Goal: Communication & Community: Answer question/provide support

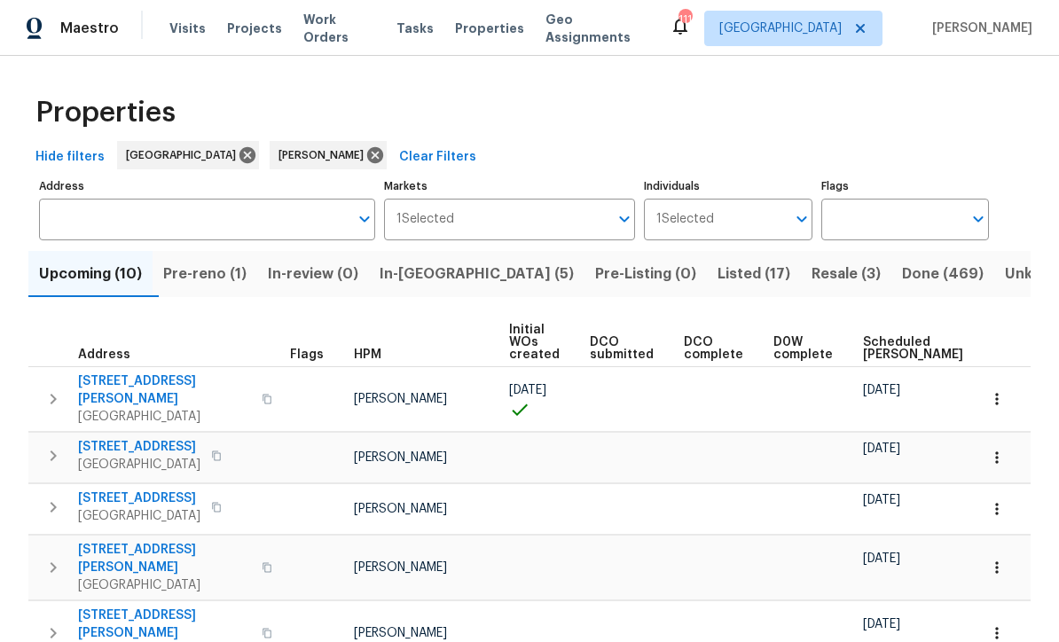
click at [436, 264] on span "In-reno (5)" at bounding box center [477, 274] width 194 height 25
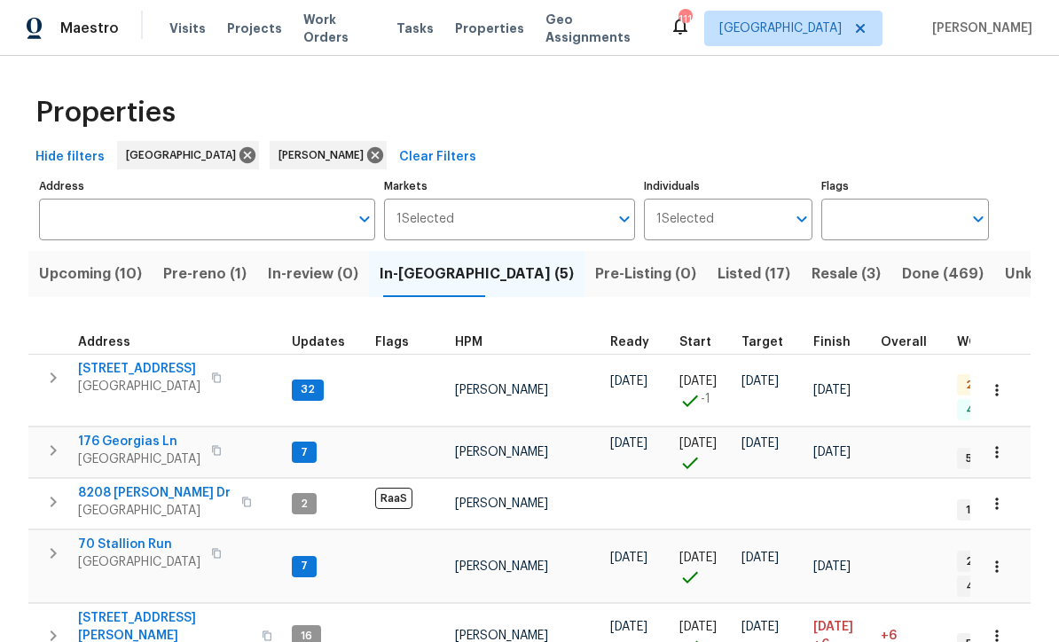
scroll to position [14, 0]
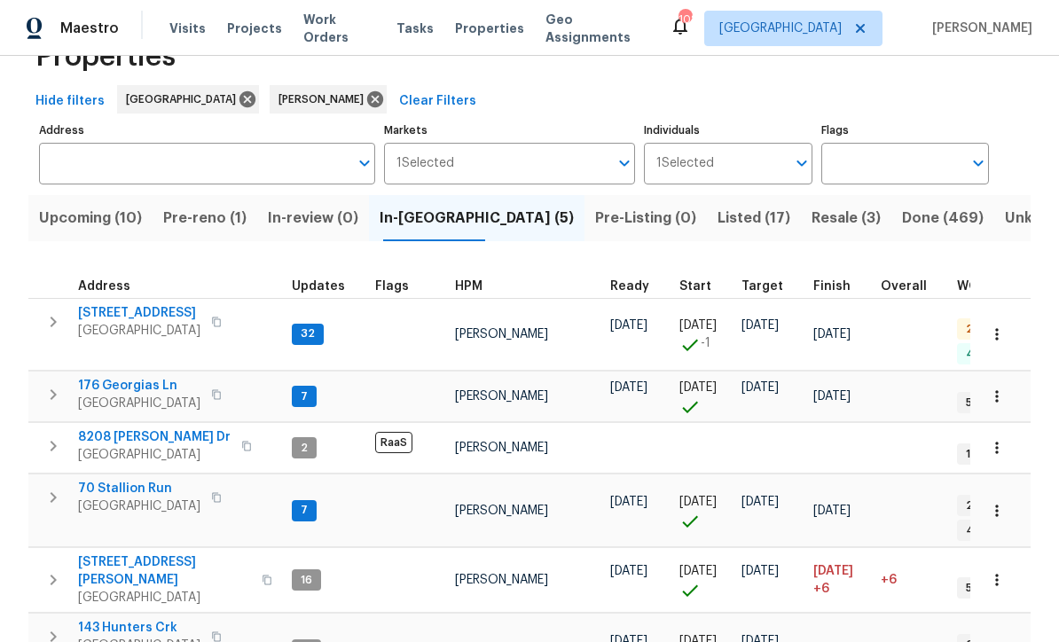
scroll to position [55, 0]
click at [119, 378] on span "176 Georgias Ln" at bounding box center [139, 387] width 122 height 18
copy div "70 Stallion Run Dallas, GA 3013"
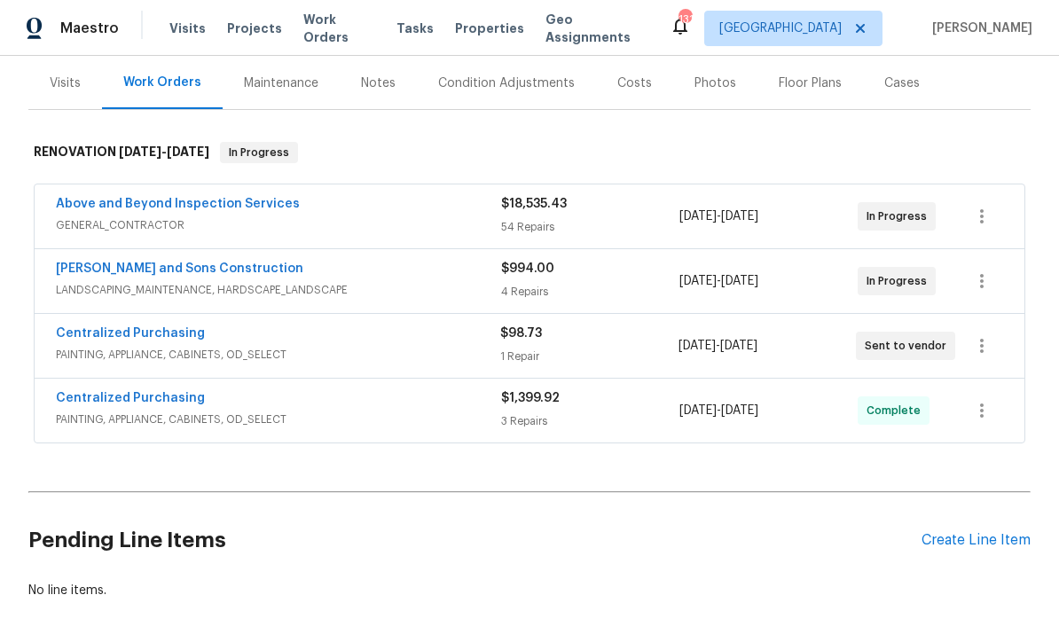
scroll to position [212, 0]
click at [990, 218] on icon "button" at bounding box center [982, 216] width 21 height 21
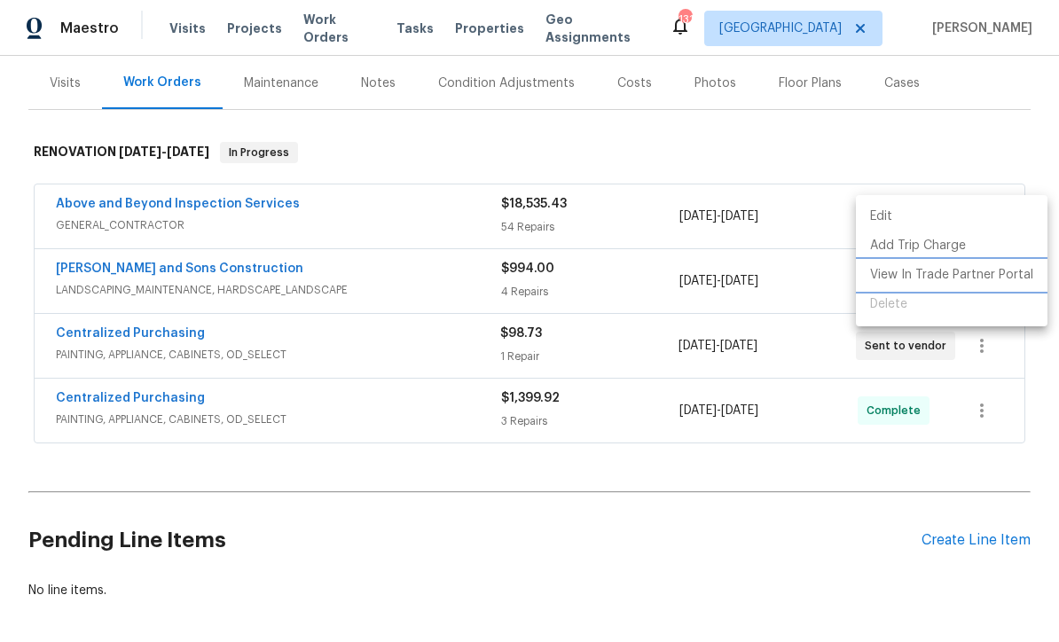
click at [972, 282] on li "View In Trade Partner Portal" at bounding box center [952, 275] width 192 height 29
click at [917, 489] on div at bounding box center [529, 321] width 1059 height 642
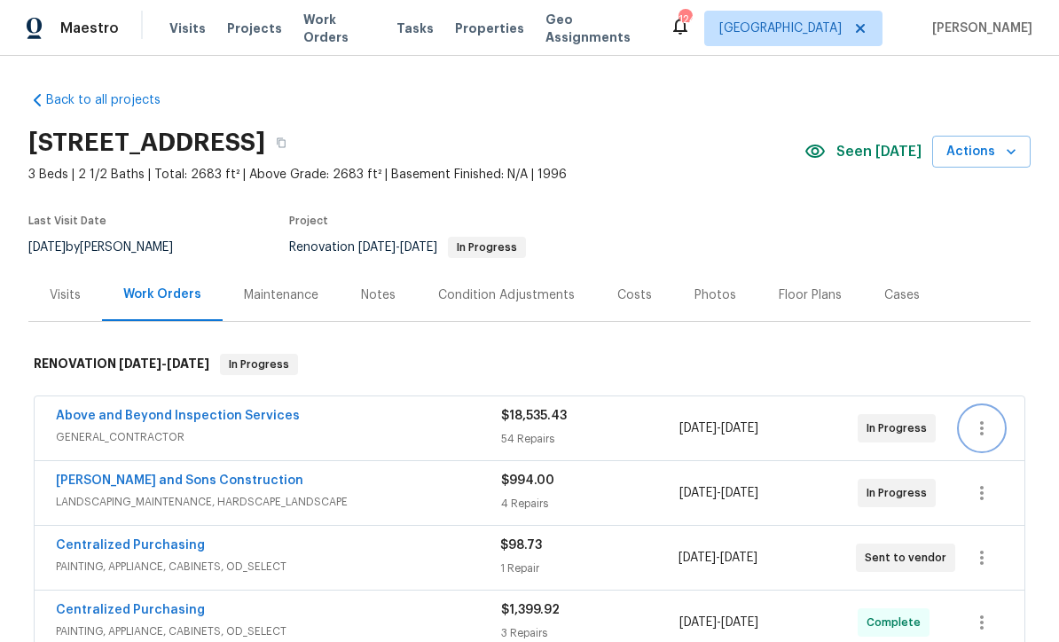
scroll to position [0, 0]
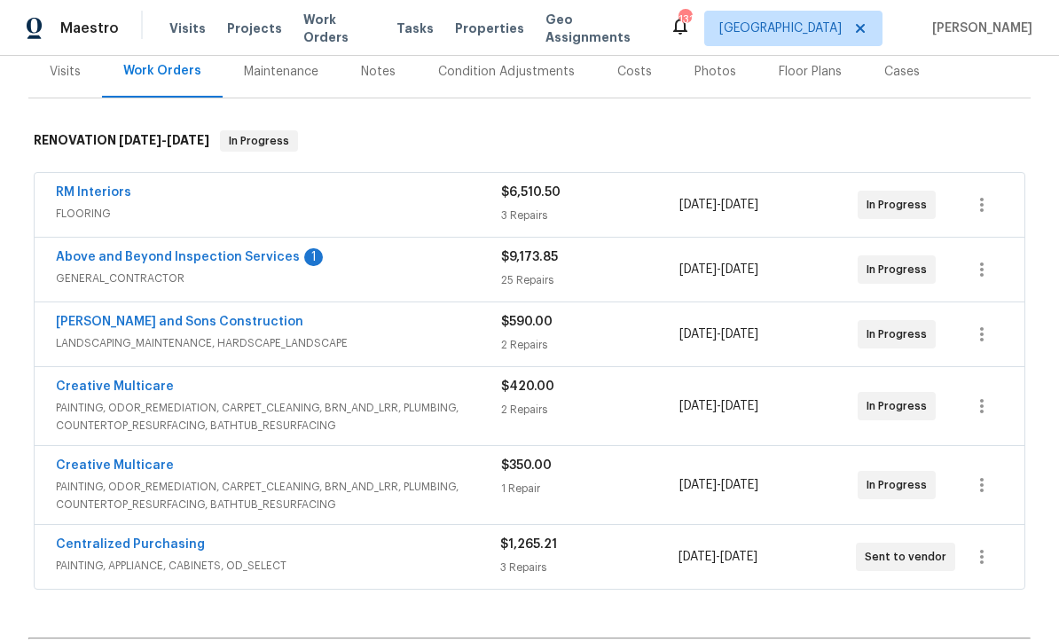
scroll to position [207, 0]
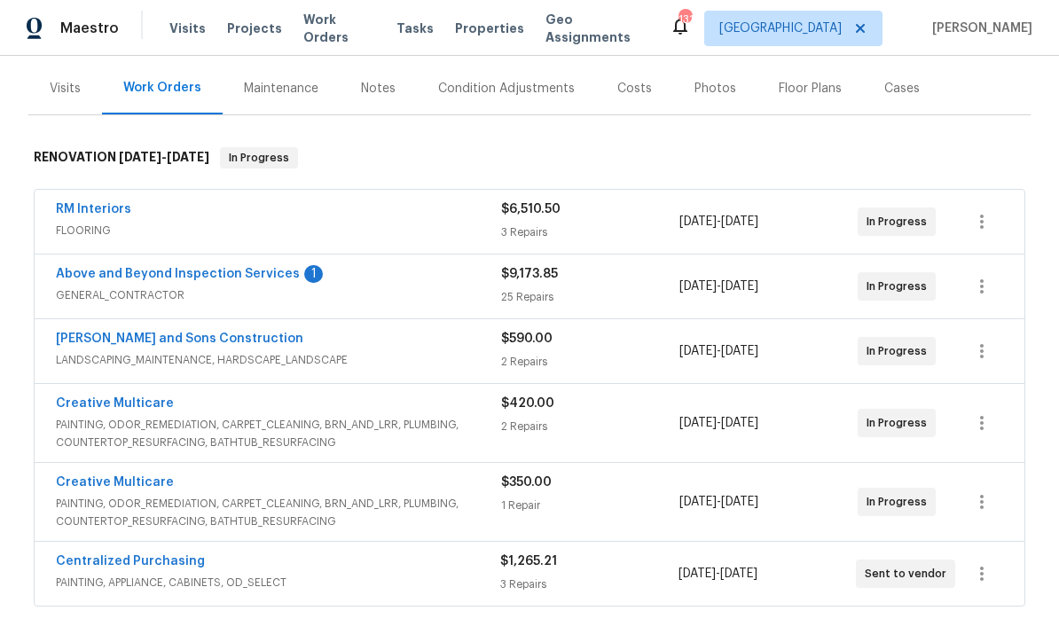
click at [154, 273] on link "Above and Beyond Inspection Services" at bounding box center [178, 274] width 244 height 12
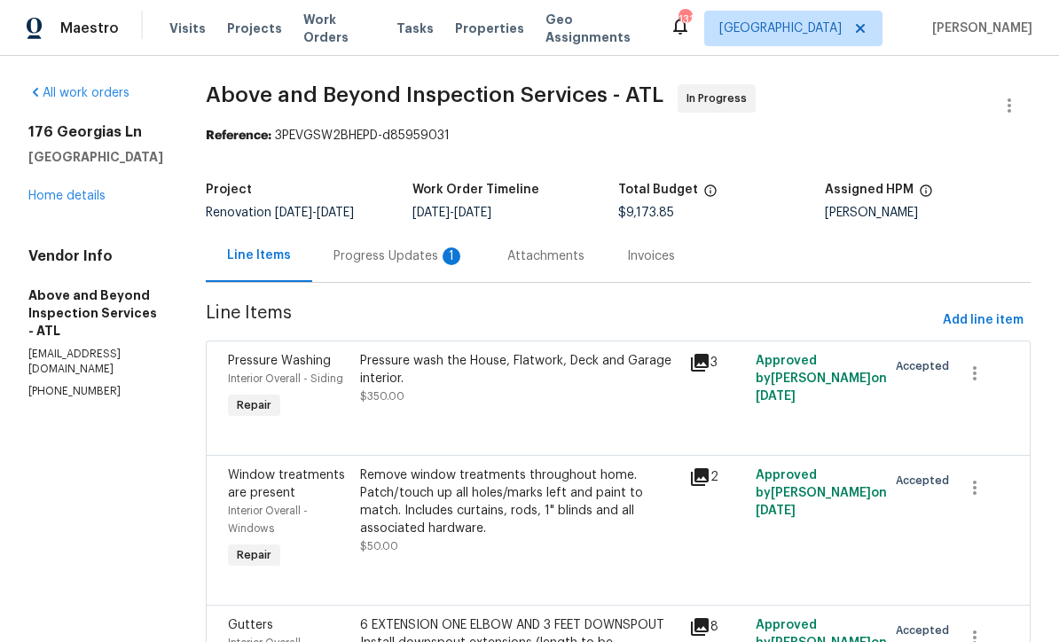
click at [422, 257] on div "Progress Updates 1" at bounding box center [399, 257] width 131 height 18
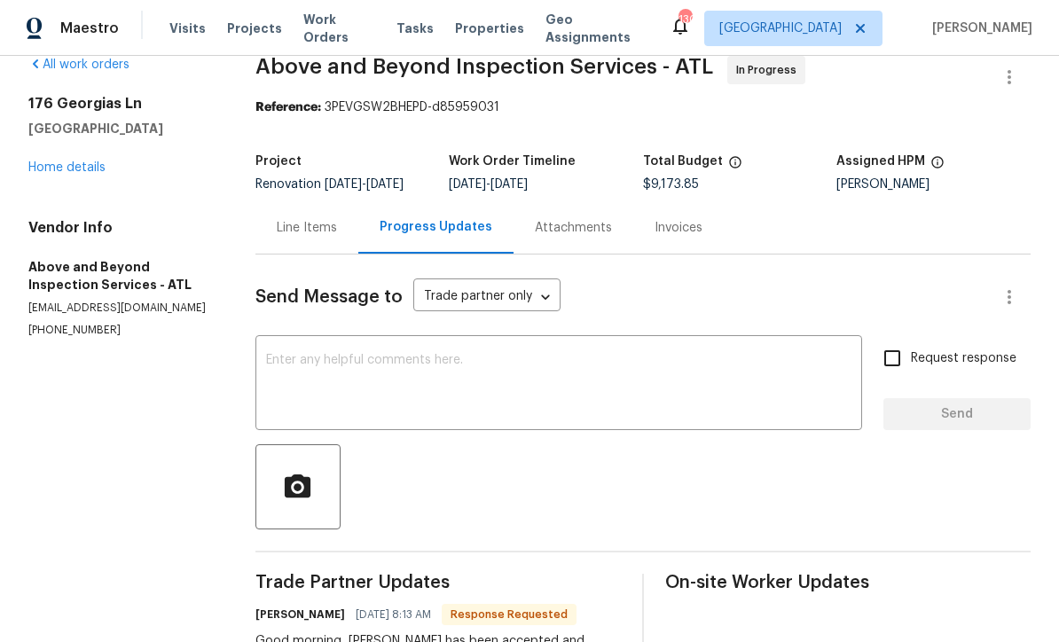
scroll to position [30, 0]
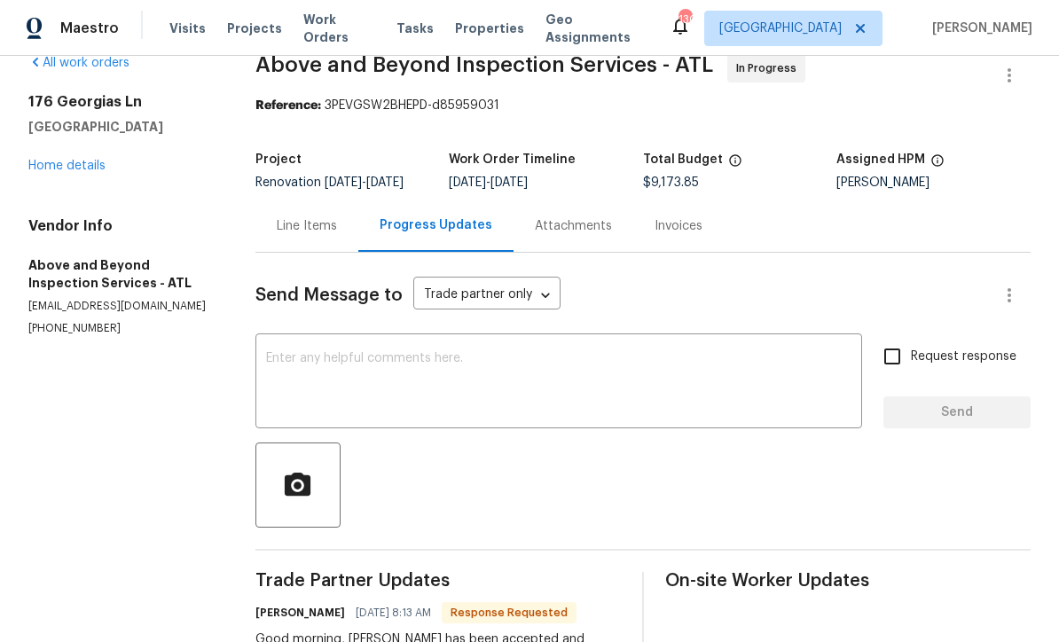
click at [315, 221] on div "Line Items" at bounding box center [307, 226] width 60 height 18
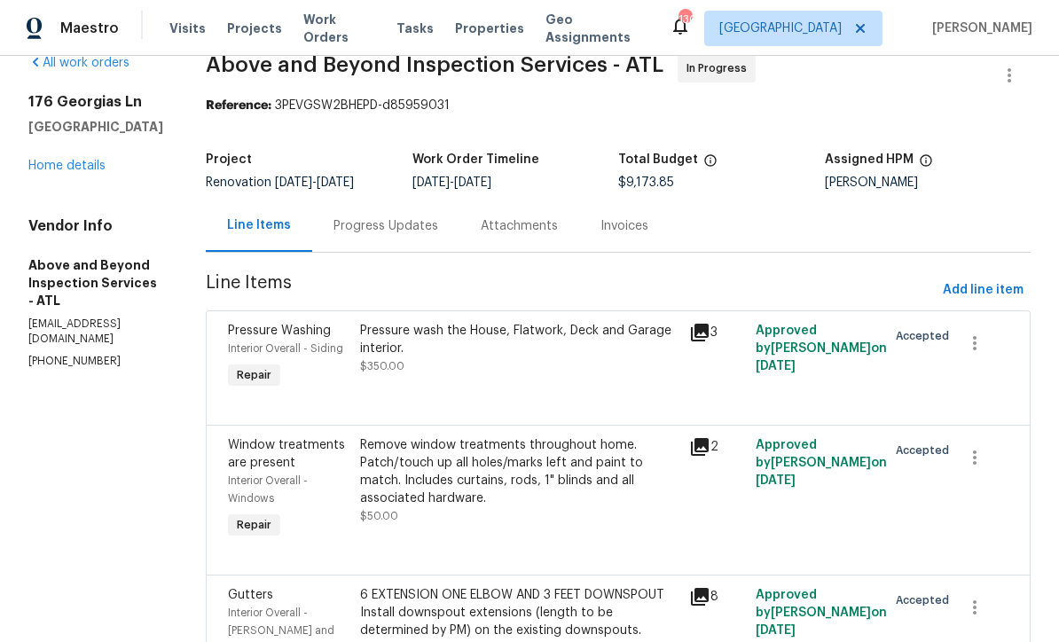
click at [74, 168] on link "Home details" at bounding box center [66, 166] width 77 height 12
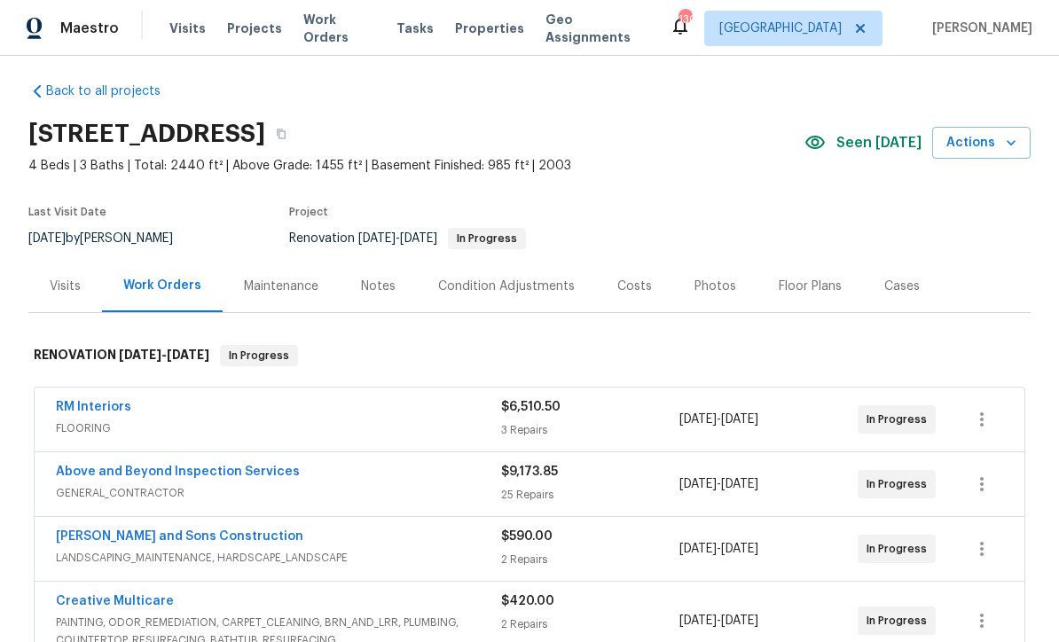
scroll to position [16, 0]
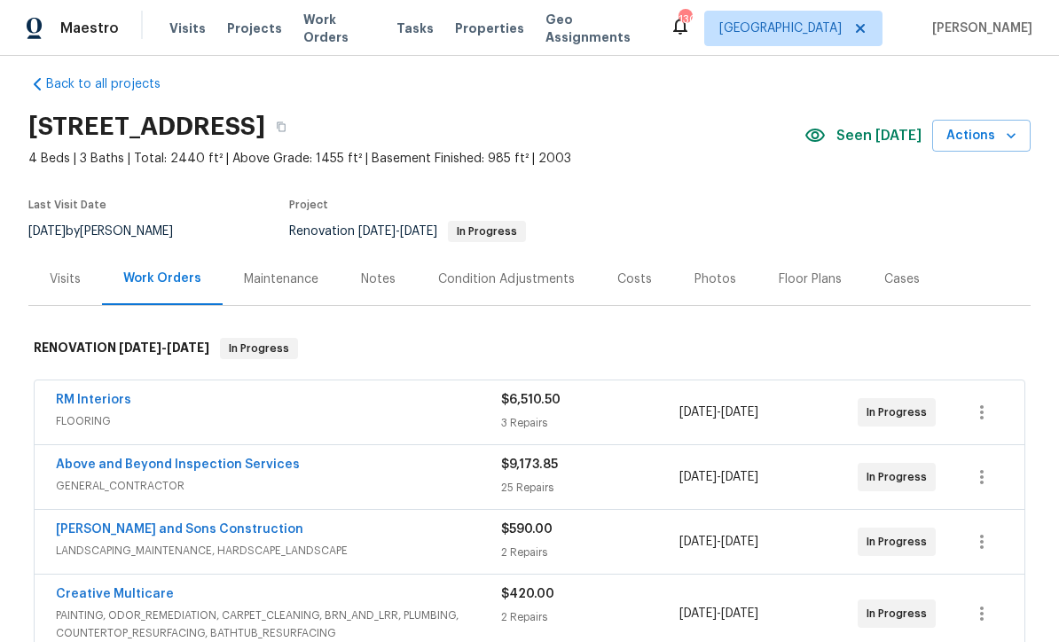
click at [89, 399] on link "RM Interiors" at bounding box center [93, 400] width 75 height 12
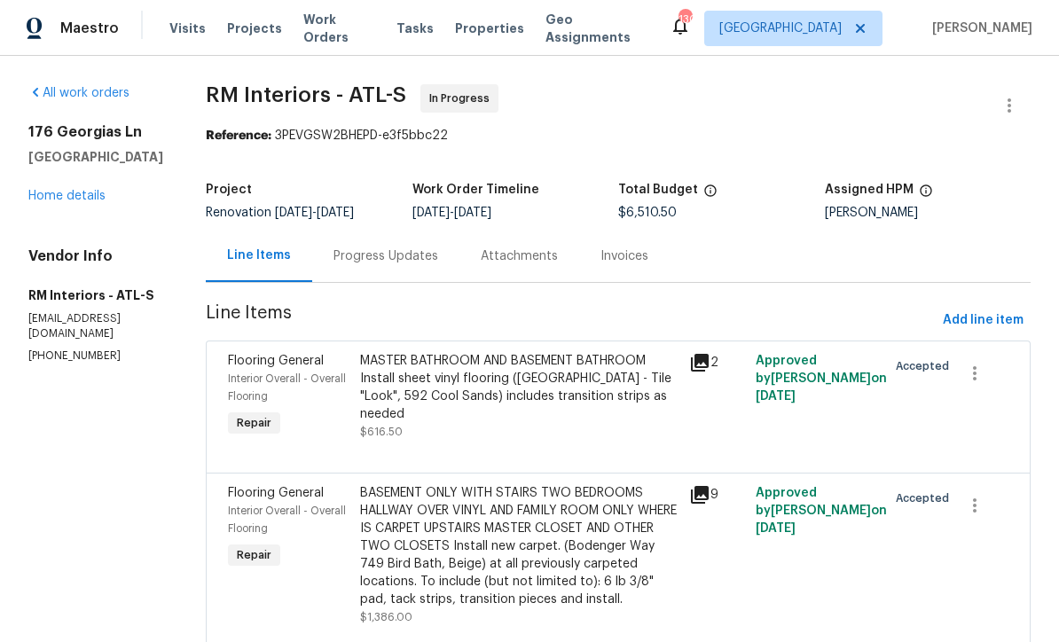
click at [51, 201] on link "Home details" at bounding box center [66, 196] width 77 height 12
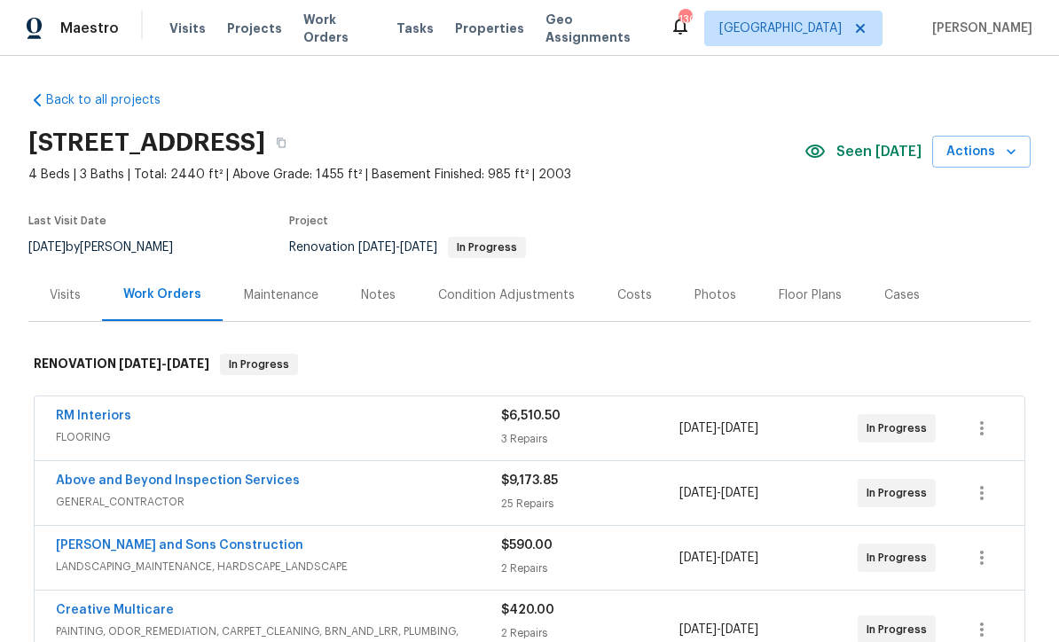
click at [140, 486] on link "Above and Beyond Inspection Services" at bounding box center [178, 481] width 244 height 12
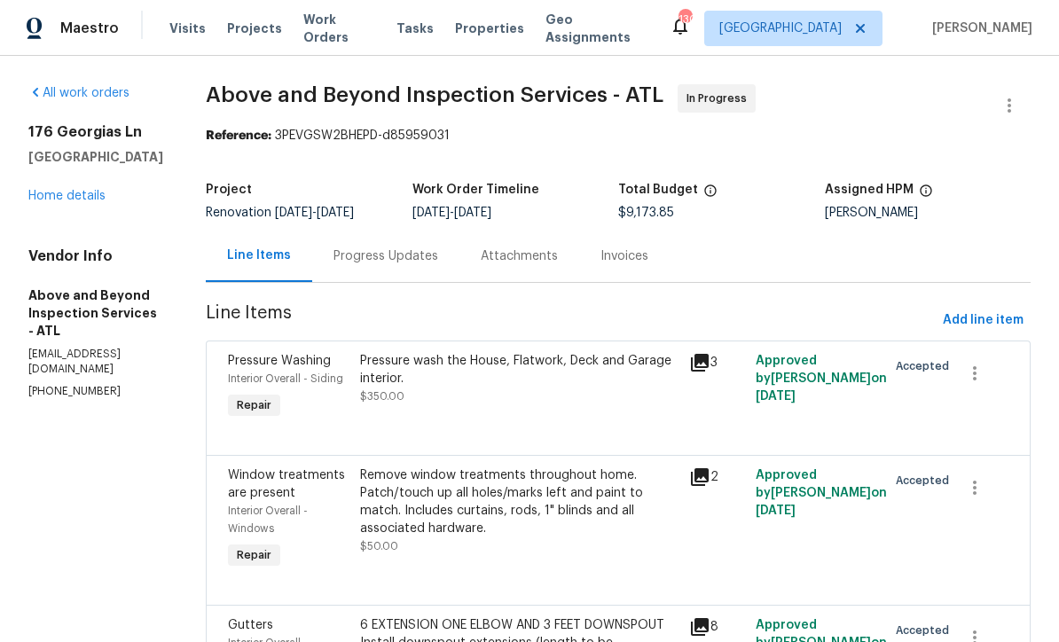
click at [433, 252] on div "Progress Updates" at bounding box center [386, 257] width 105 height 18
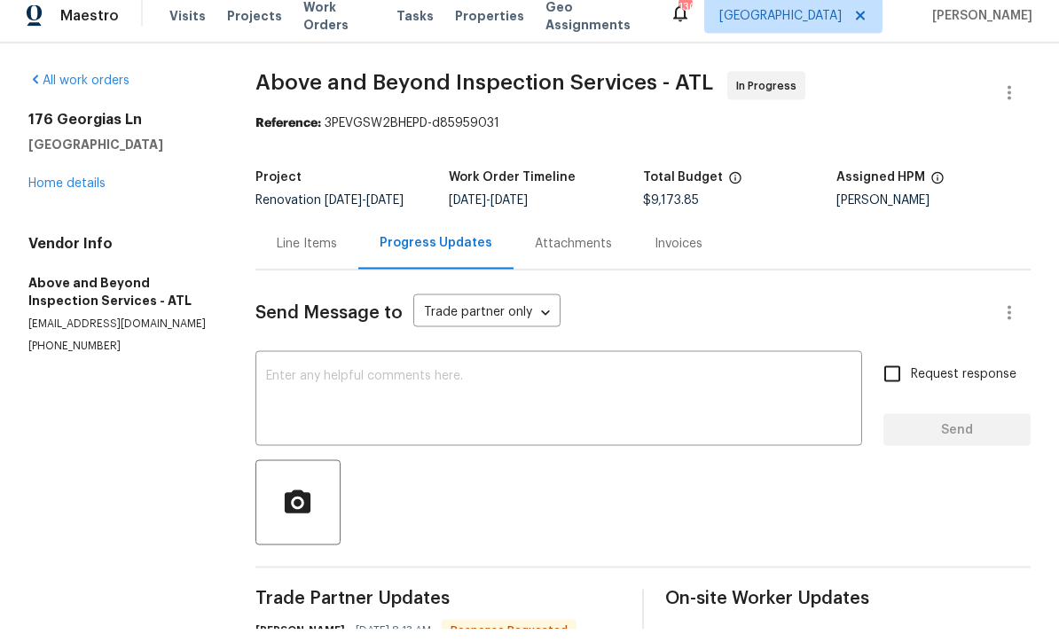
scroll to position [59, 0]
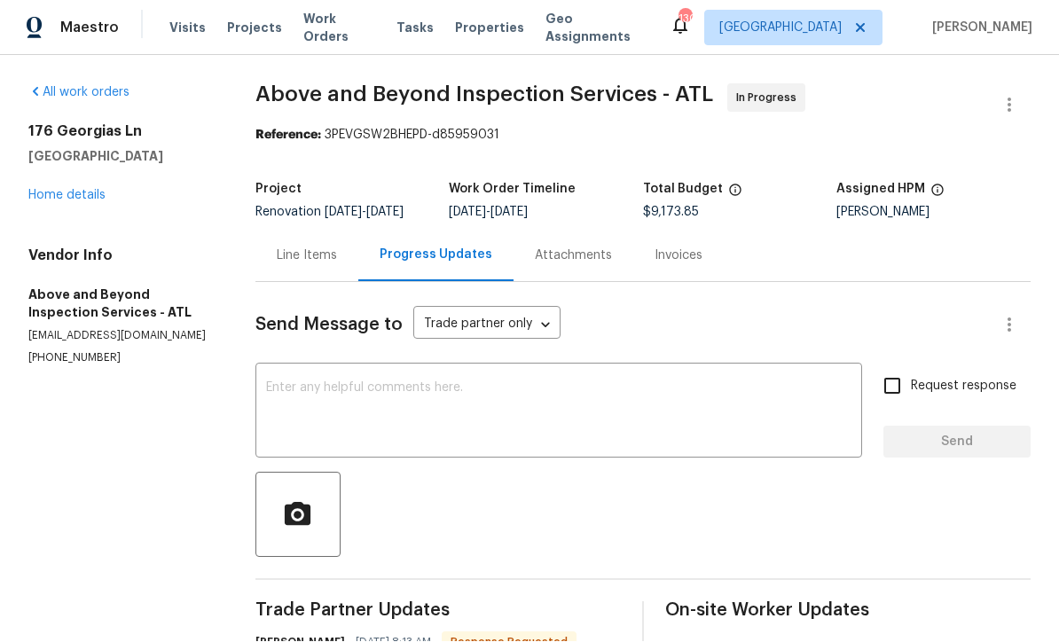
click at [287, 368] on div "x ​" at bounding box center [559, 413] width 607 height 91
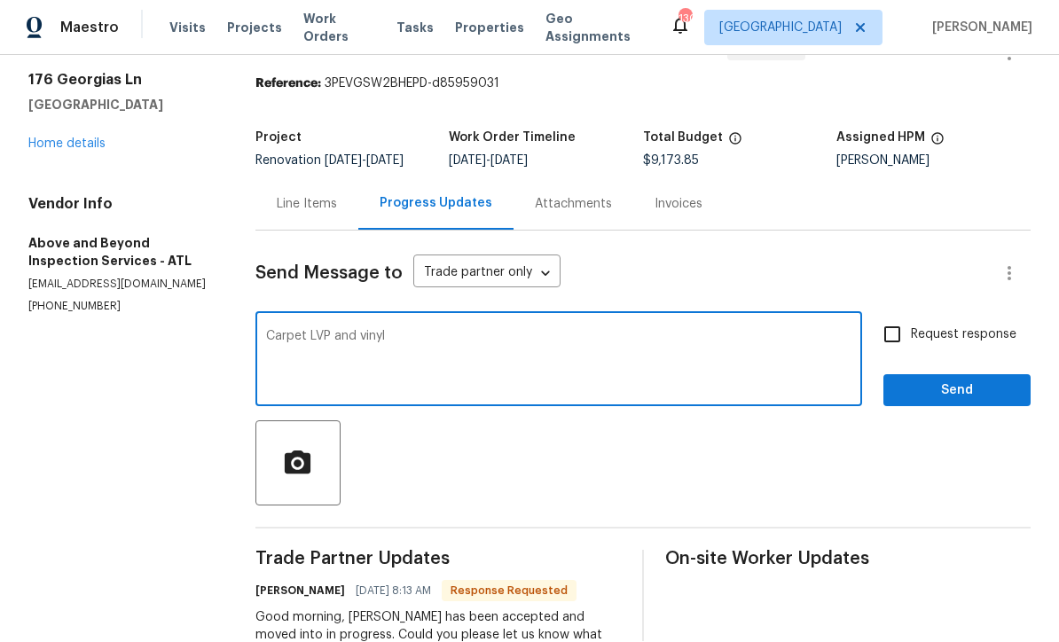
scroll to position [21, 0]
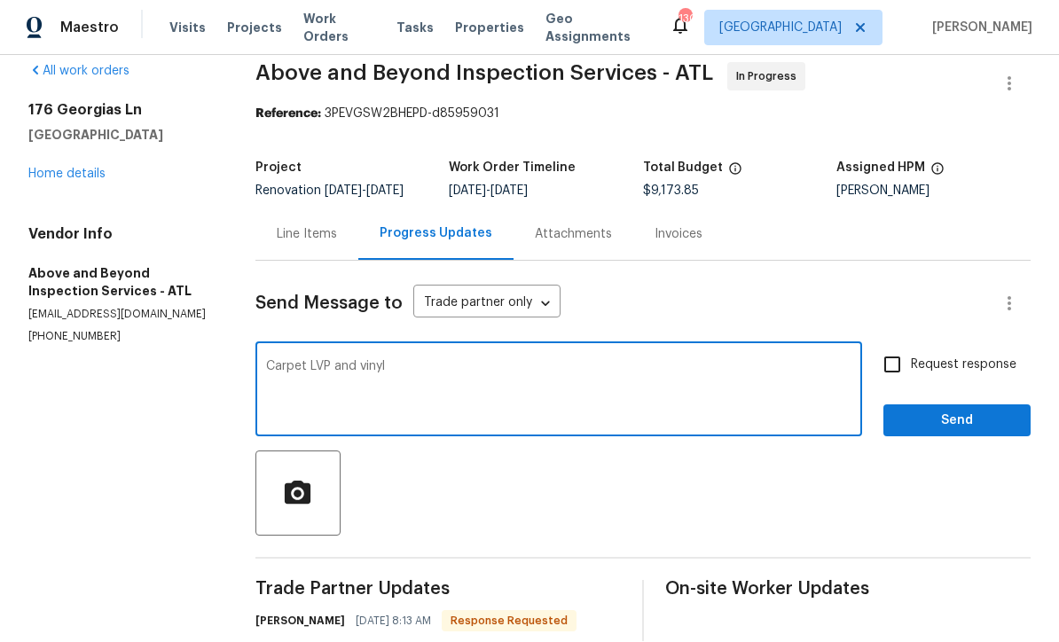
click at [280, 347] on div "Carpet LVP and vinyl x ​" at bounding box center [559, 392] width 607 height 91
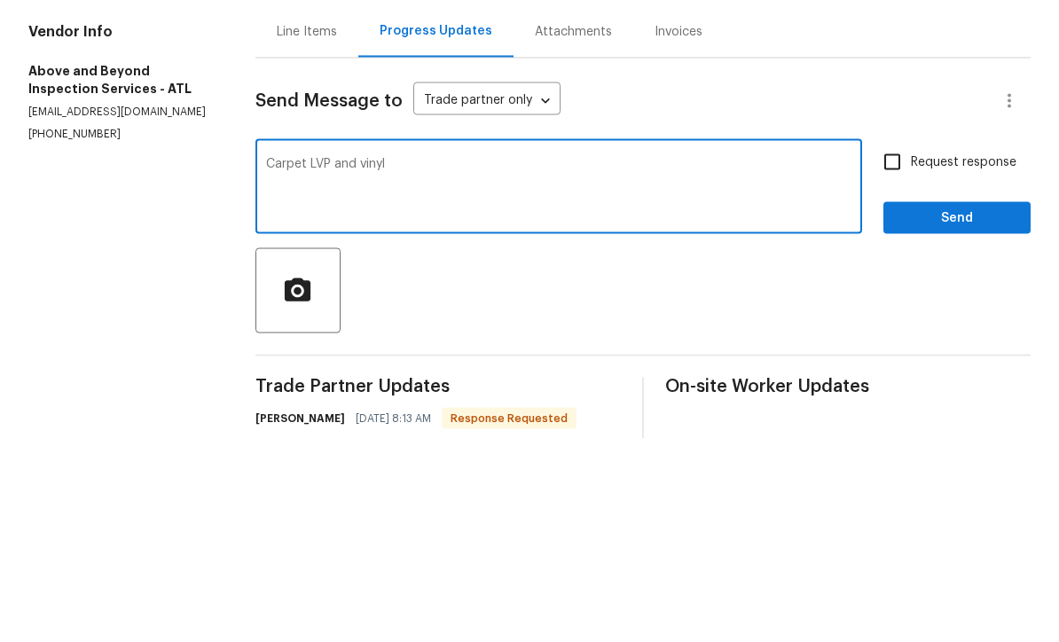
click at [294, 361] on textarea "Carpet LVP and vinyl" at bounding box center [559, 392] width 586 height 62
type textarea "Good morning Carpet LVP and vinyl"
click at [899, 347] on input "Request response" at bounding box center [892, 365] width 37 height 37
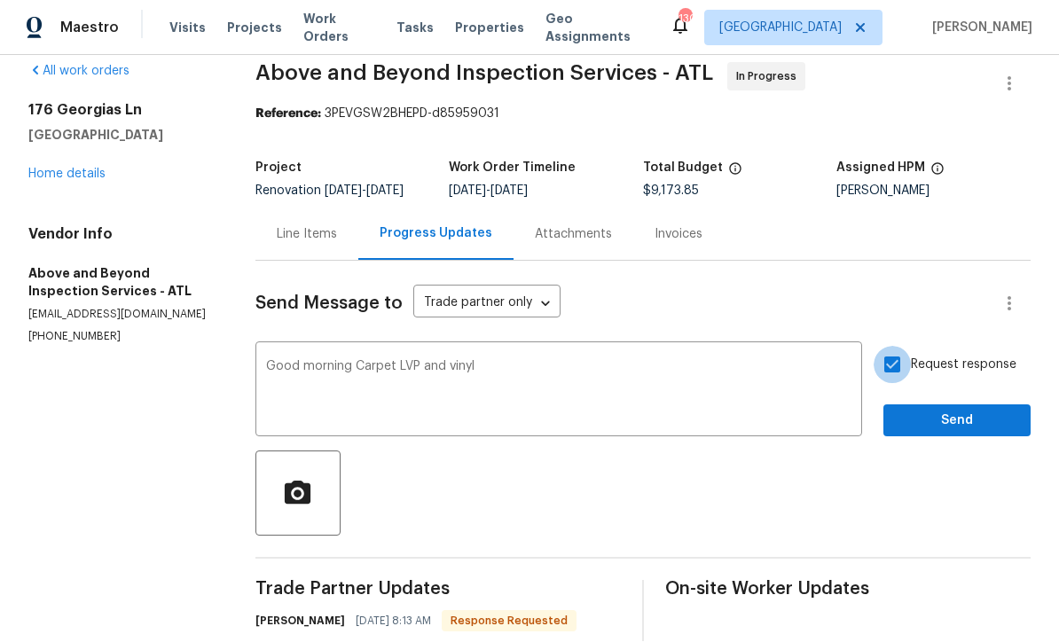
click at [894, 347] on input "Request response" at bounding box center [892, 365] width 37 height 37
checkbox input "false"
click at [944, 411] on span "Send" at bounding box center [957, 422] width 119 height 22
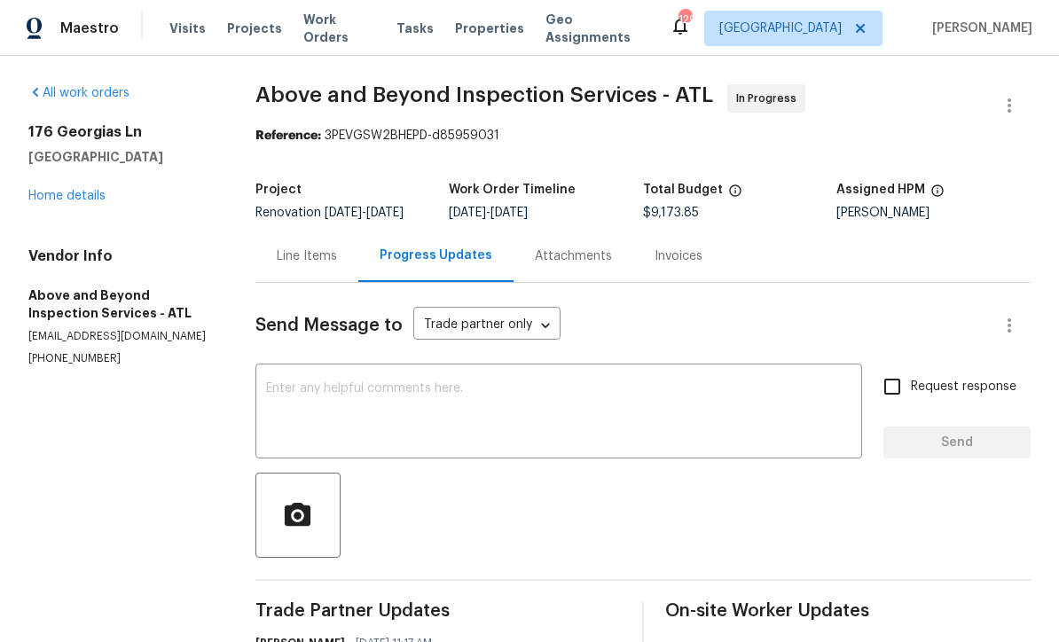
scroll to position [0, 0]
